Goal: Information Seeking & Learning: Learn about a topic

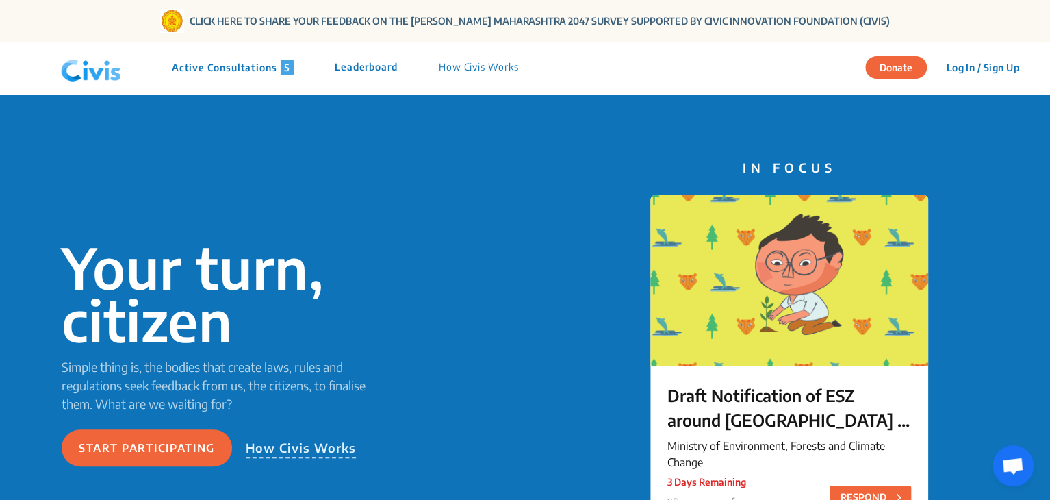
click at [229, 63] on p "Active Consultations 5" at bounding box center [233, 68] width 122 height 16
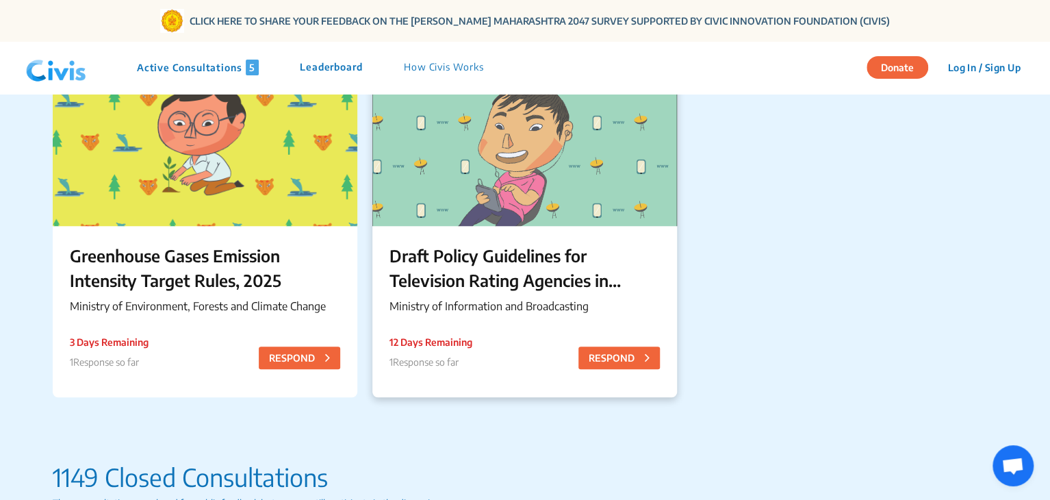
scroll to position [523, 0]
click at [485, 279] on p "Draft Policy Guidelines for Television Rating Agencies in [GEOGRAPHIC_DATA]" at bounding box center [525, 267] width 270 height 49
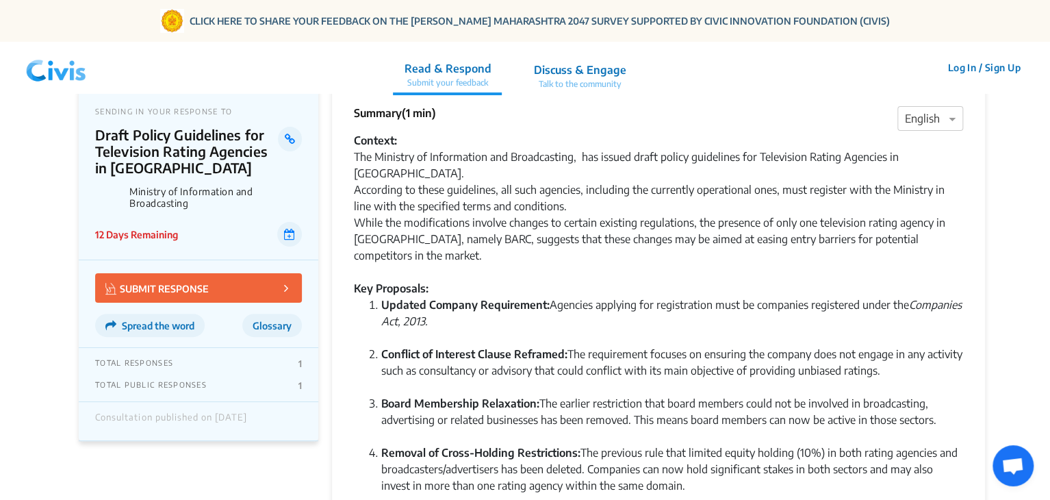
scroll to position [10, 0]
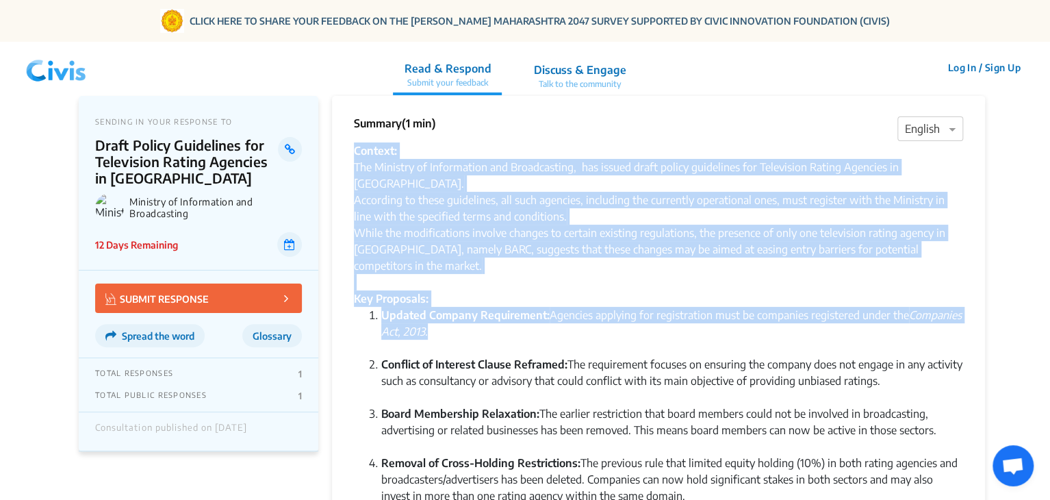
drag, startPoint x: 346, startPoint y: 153, endPoint x: 504, endPoint y: 307, distance: 219.8
click at [504, 307] on div "Summary (1 min) × English Context: The Ministry of Information and Broadcasting…" at bounding box center [658, 381] width 653 height 570
click at [504, 307] on li "Updated Company Requirement: Agencies applying for registration must be compani…" at bounding box center [672, 331] width 582 height 49
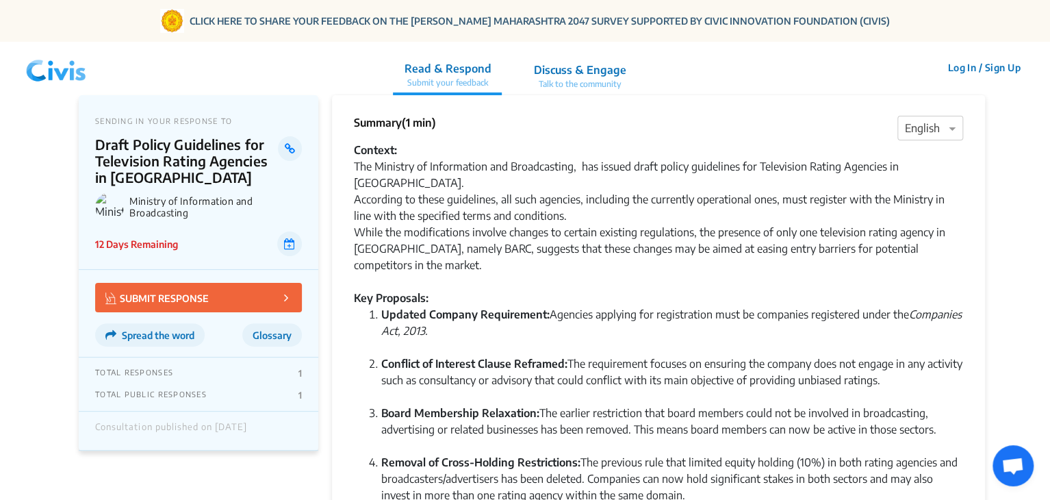
scroll to position [0, 0]
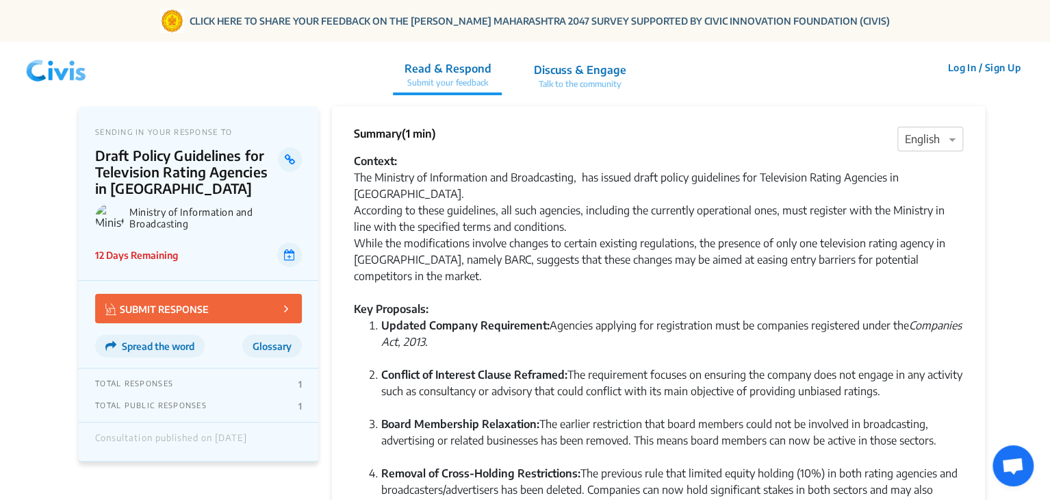
drag, startPoint x: 586, startPoint y: 262, endPoint x: 351, endPoint y: 168, distance: 253.5
click at [351, 168] on div "Summary (1 min) × English Context: The Ministry of Information and Broadcasting…" at bounding box center [658, 391] width 653 height 570
copy div "Loremip: Dol Sitametc ad Elitseddoei tem Incididuntut, lab etdolo magna aliqua …"
click at [512, 190] on div "The Ministry of Information and Broadcasting, has issued draft policy guideline…" at bounding box center [658, 234] width 609 height 131
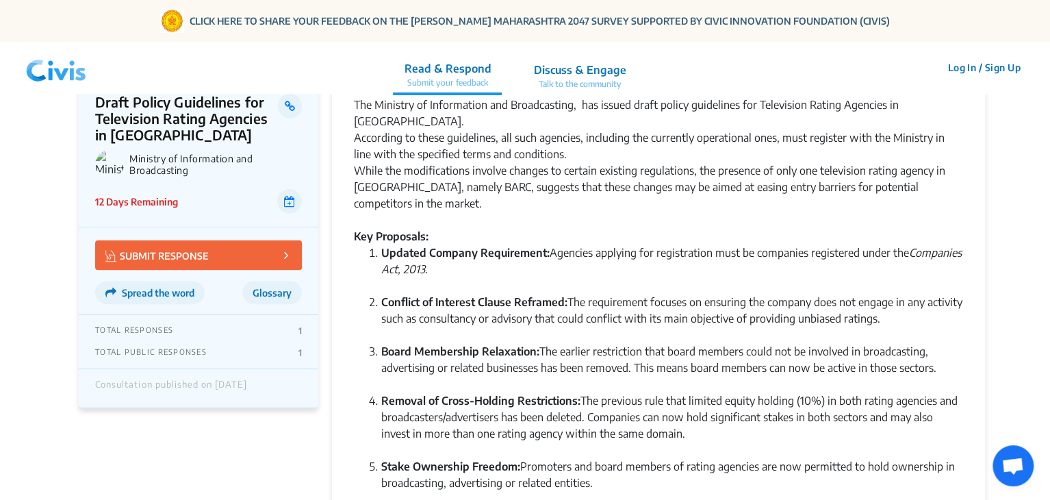
scroll to position [79, 0]
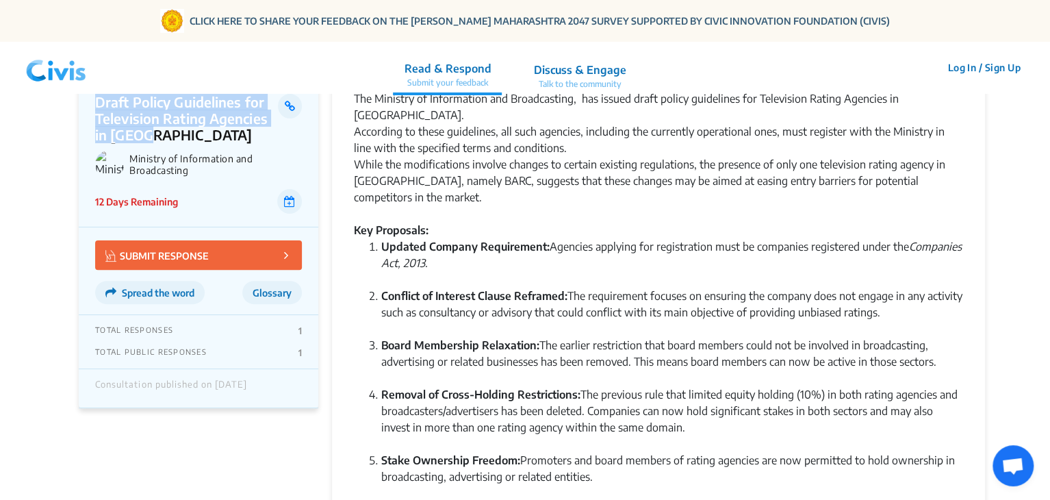
drag, startPoint x: 97, startPoint y: 107, endPoint x: 152, endPoint y: 137, distance: 62.2
click at [152, 137] on p "Draft Policy Guidelines for Television Rating Agencies in [GEOGRAPHIC_DATA]" at bounding box center [186, 118] width 183 height 49
copy p "Draft Policy Guidelines for Television Rating Agencies in [GEOGRAPHIC_DATA]"
